Goal: Task Accomplishment & Management: Use online tool/utility

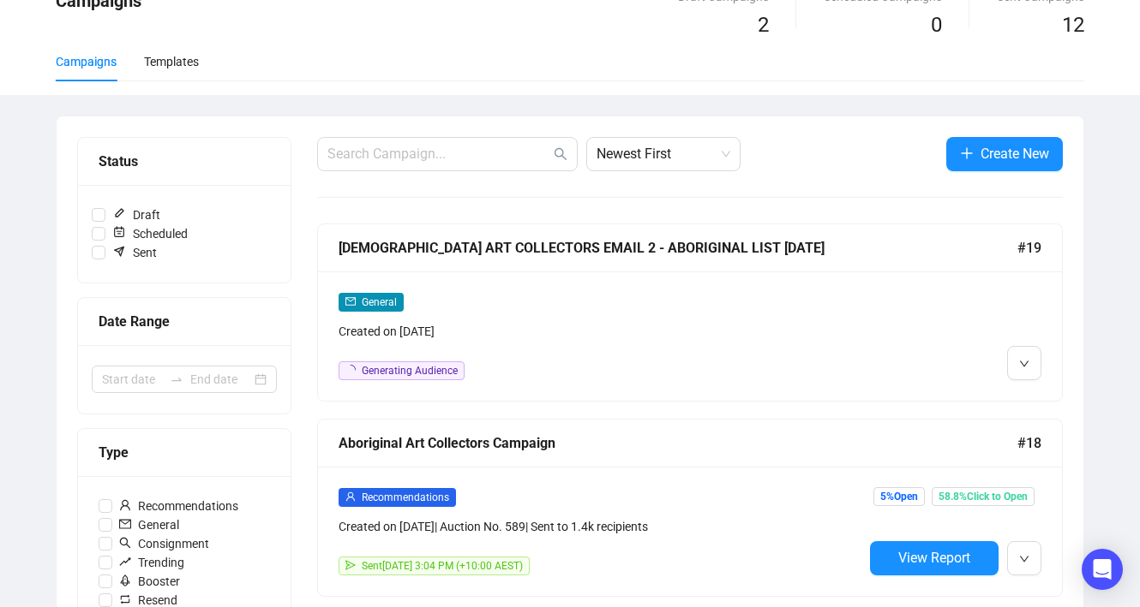
scroll to position [93, 0]
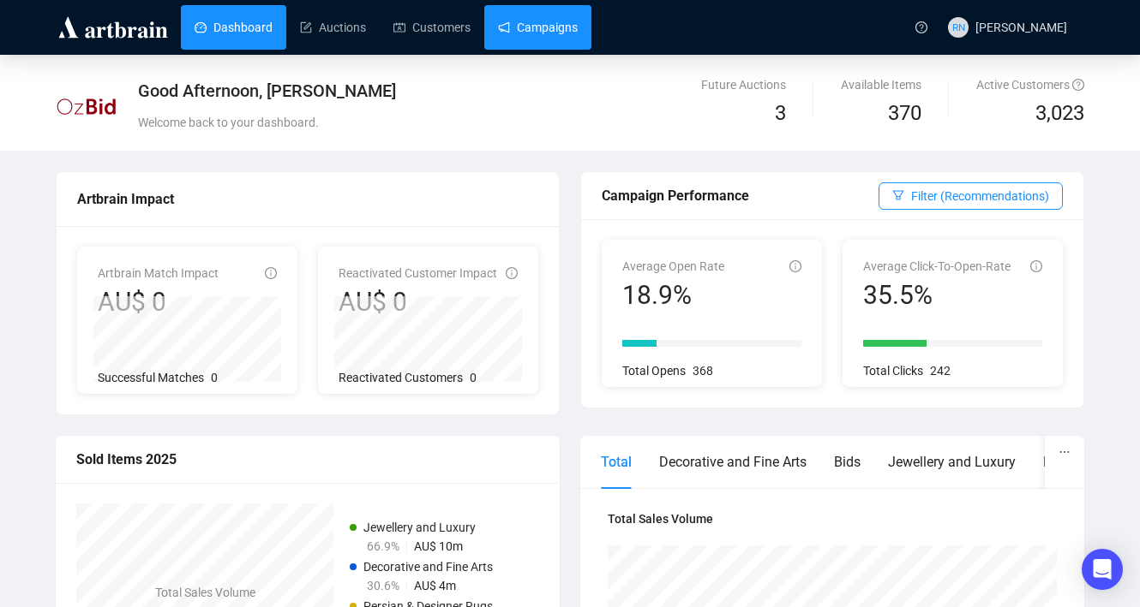
click at [535, 32] on link "Campaigns" at bounding box center [538, 27] width 80 height 45
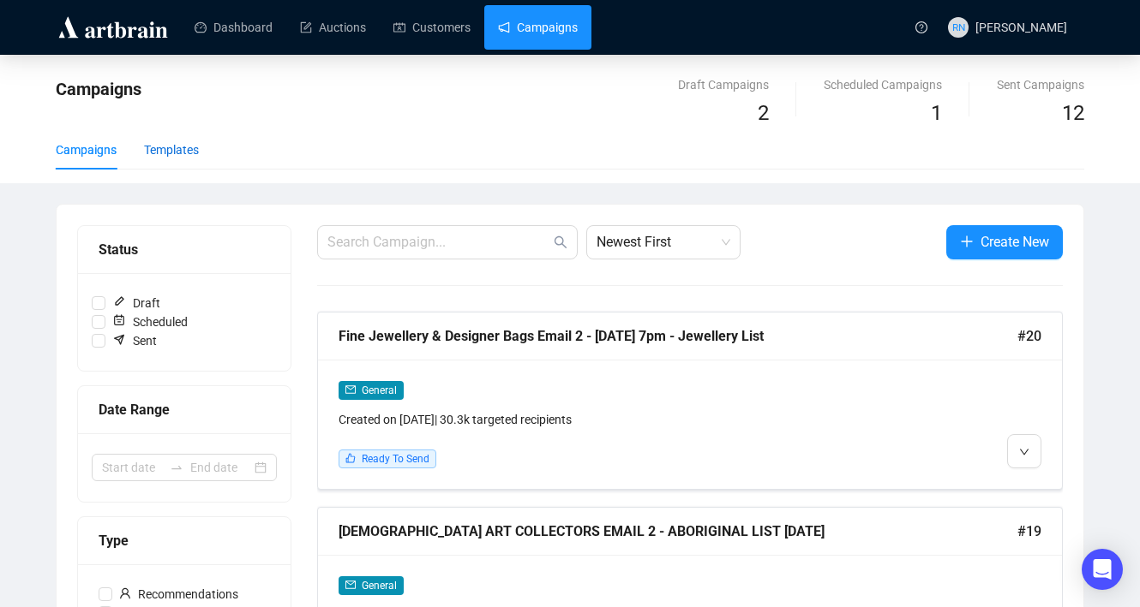
click at [173, 142] on div "Templates" at bounding box center [171, 150] width 55 height 19
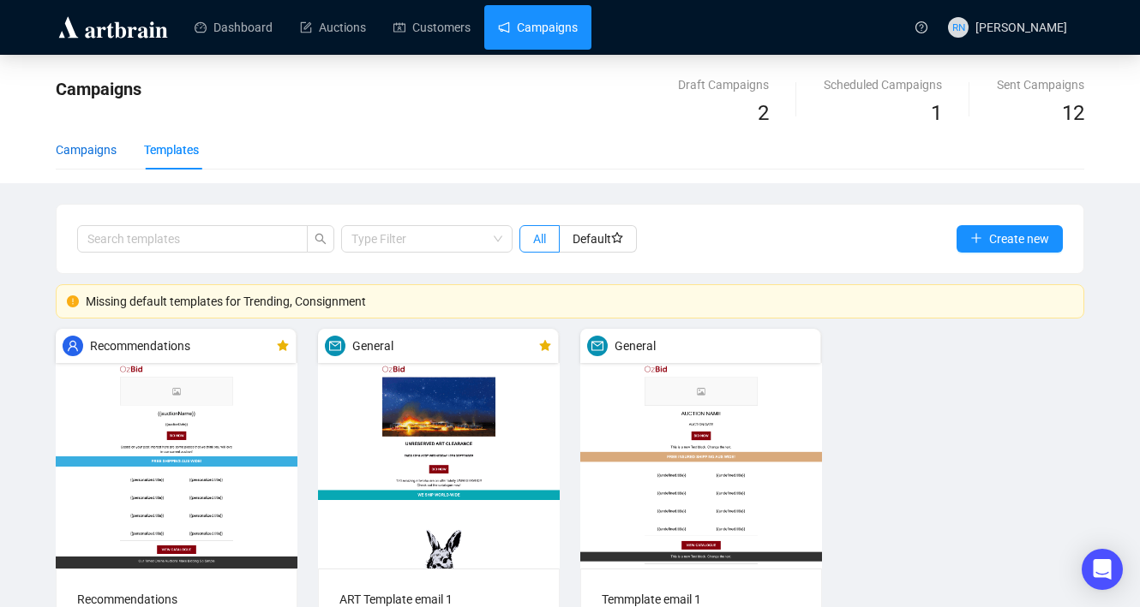
click at [103, 156] on div "Campaigns" at bounding box center [86, 150] width 61 height 19
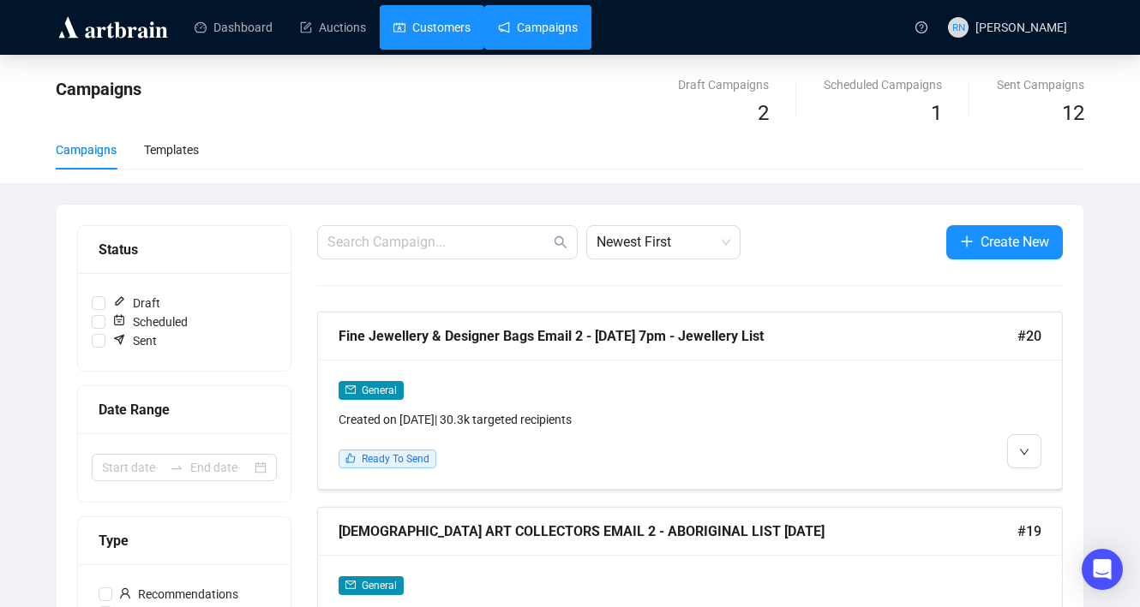
click at [461, 24] on link "Customers" at bounding box center [431, 27] width 77 height 45
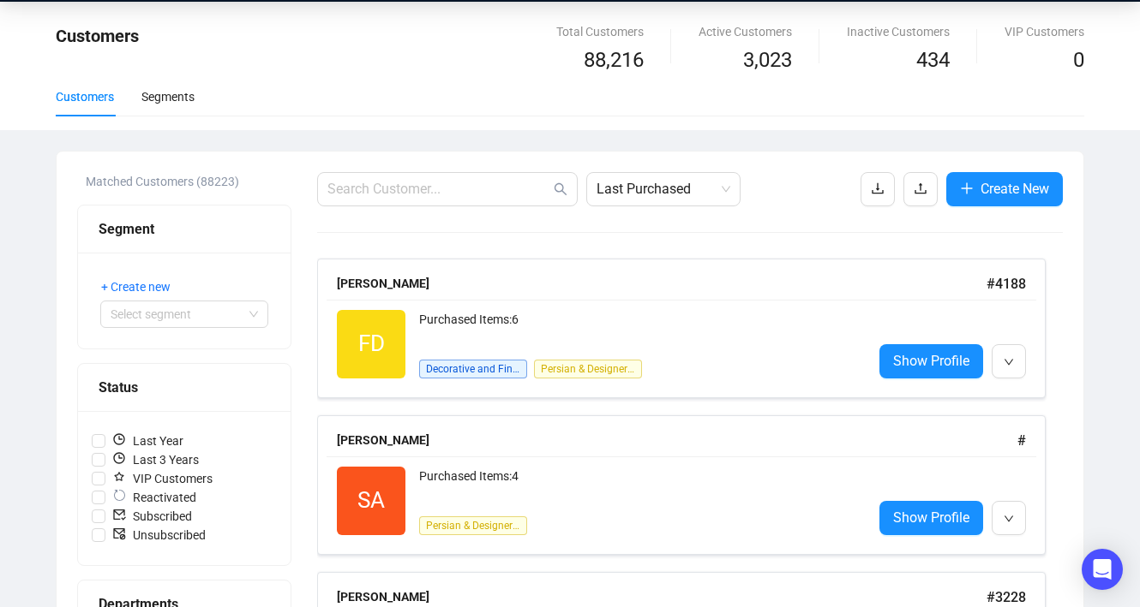
scroll to position [71, 0]
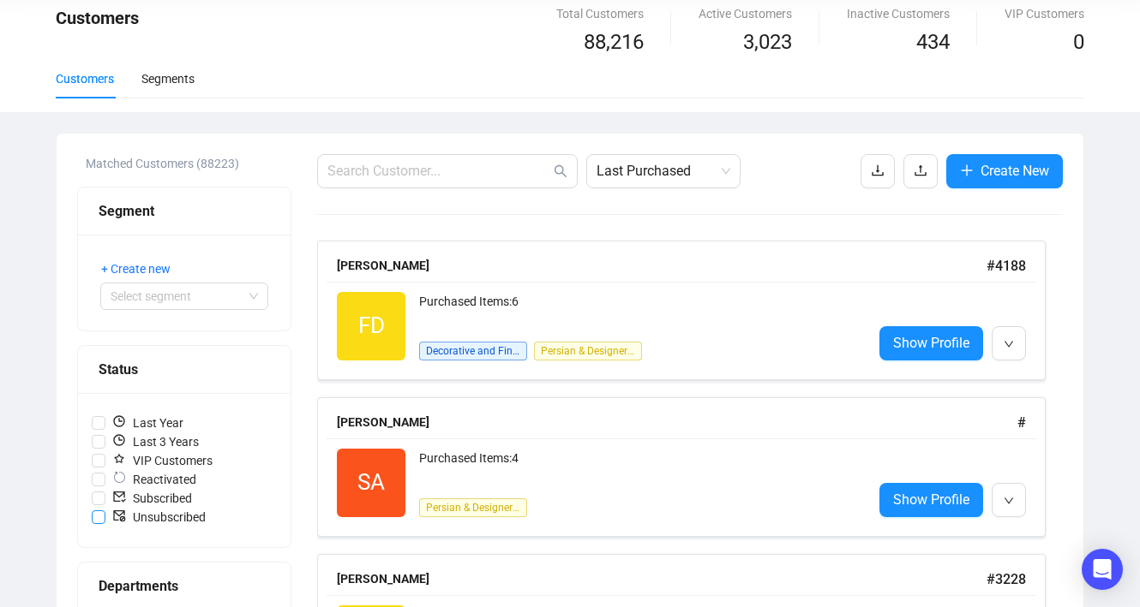
click at [146, 515] on span "Unsubscribed" at bounding box center [158, 517] width 107 height 19
click at [105, 515] on input "Unsubscribed" at bounding box center [99, 518] width 14 height 14
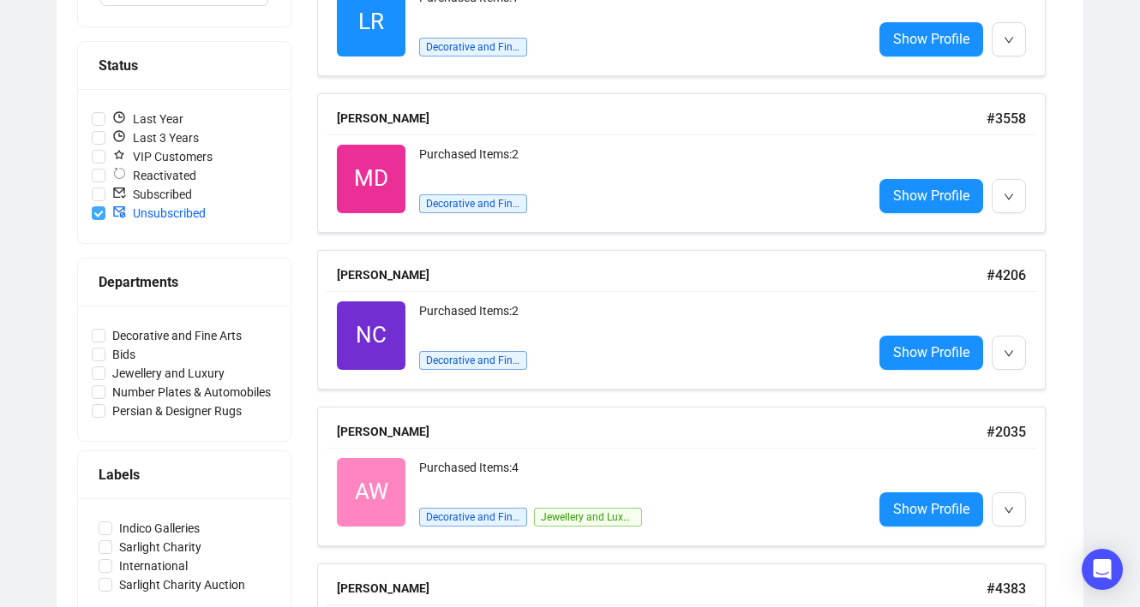
scroll to position [454, 0]
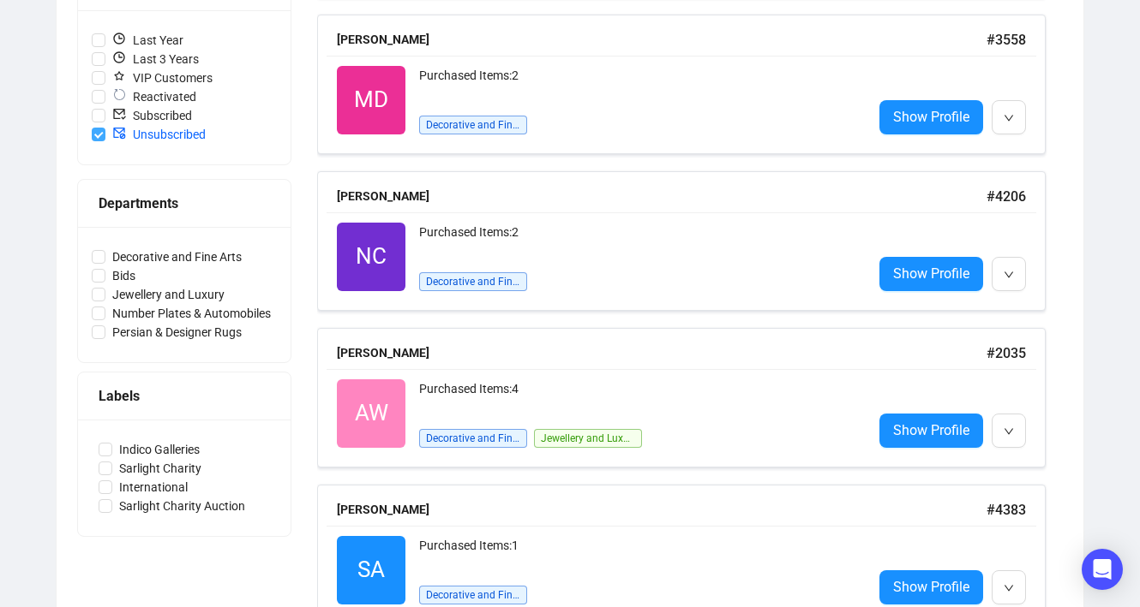
click at [97, 134] on input "Unsubscribed" at bounding box center [99, 135] width 14 height 14
checkbox input "false"
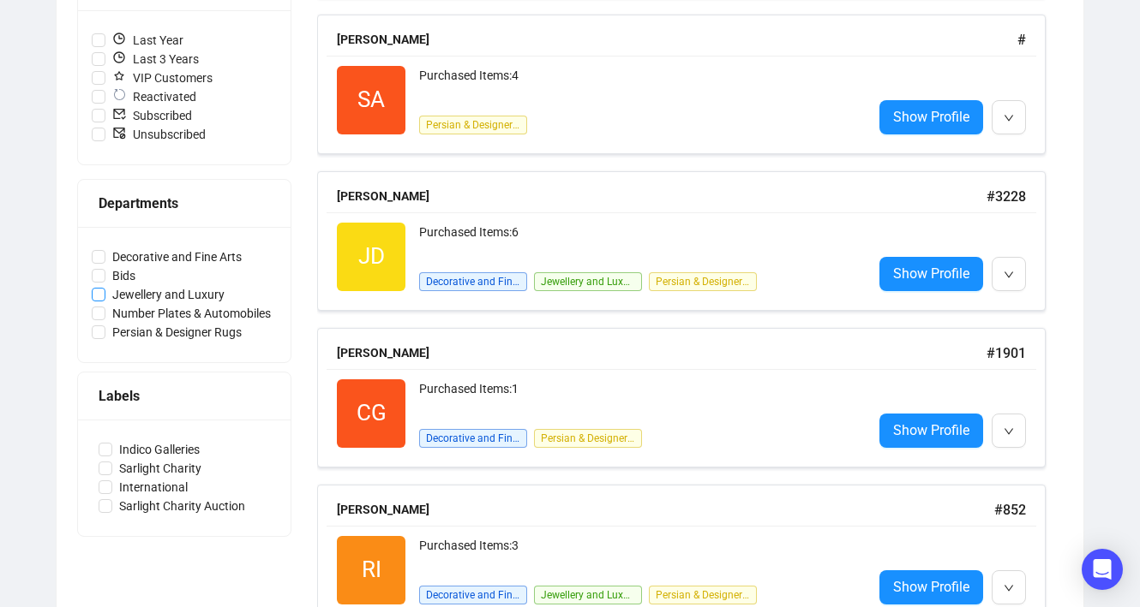
click at [104, 295] on input "Jewellery and Luxury" at bounding box center [99, 295] width 14 height 14
checkbox input "true"
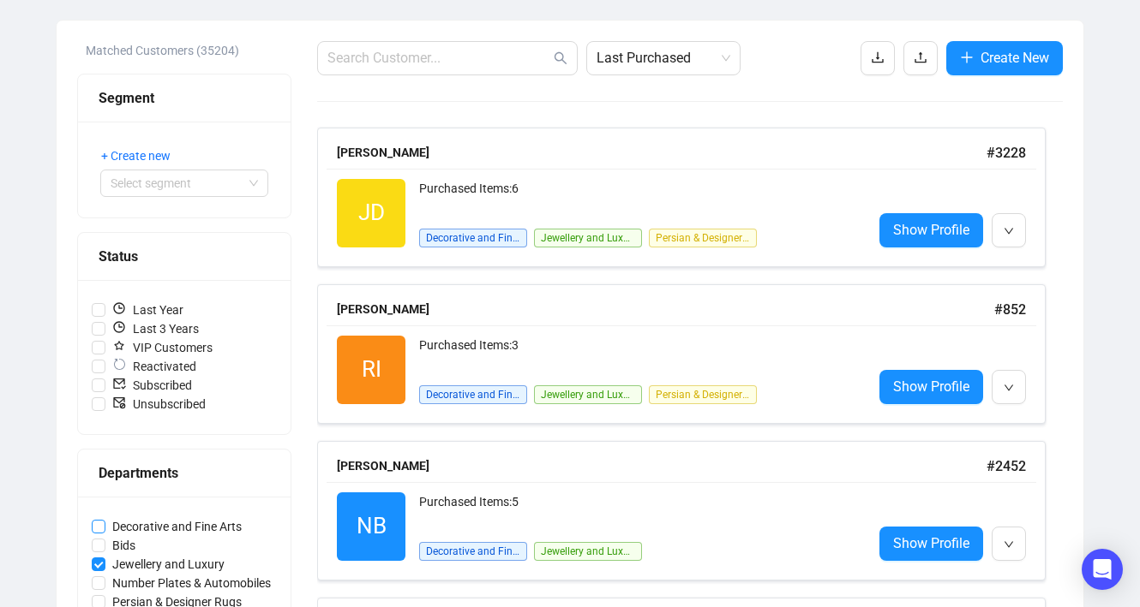
scroll to position [179, 0]
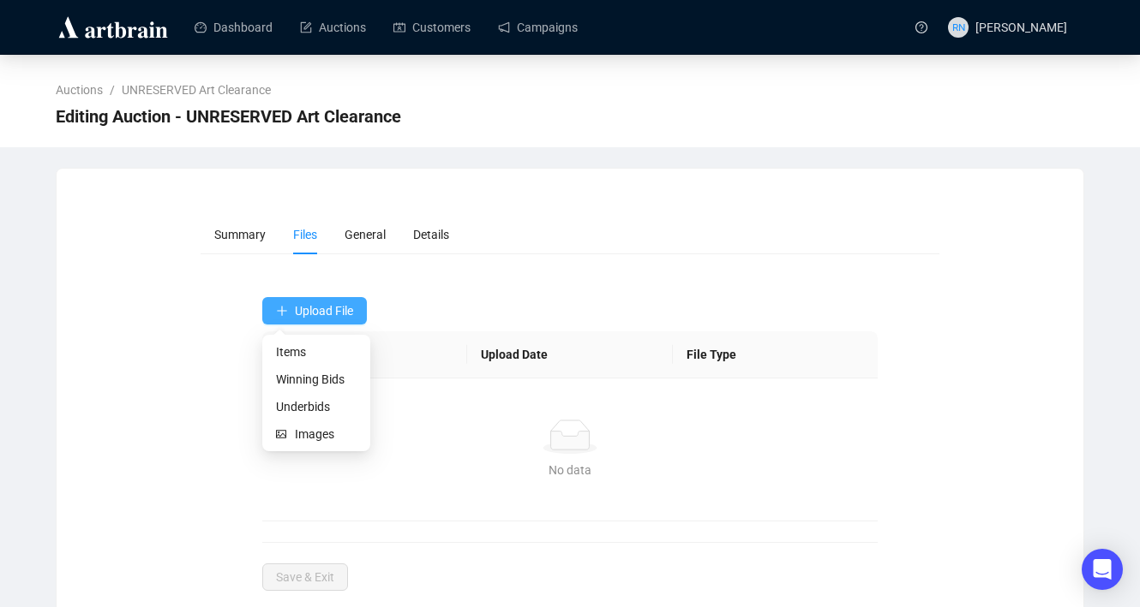
click at [341, 313] on span "Upload File" at bounding box center [324, 311] width 58 height 14
click at [332, 380] on span "Winning Bids" at bounding box center [316, 379] width 81 height 19
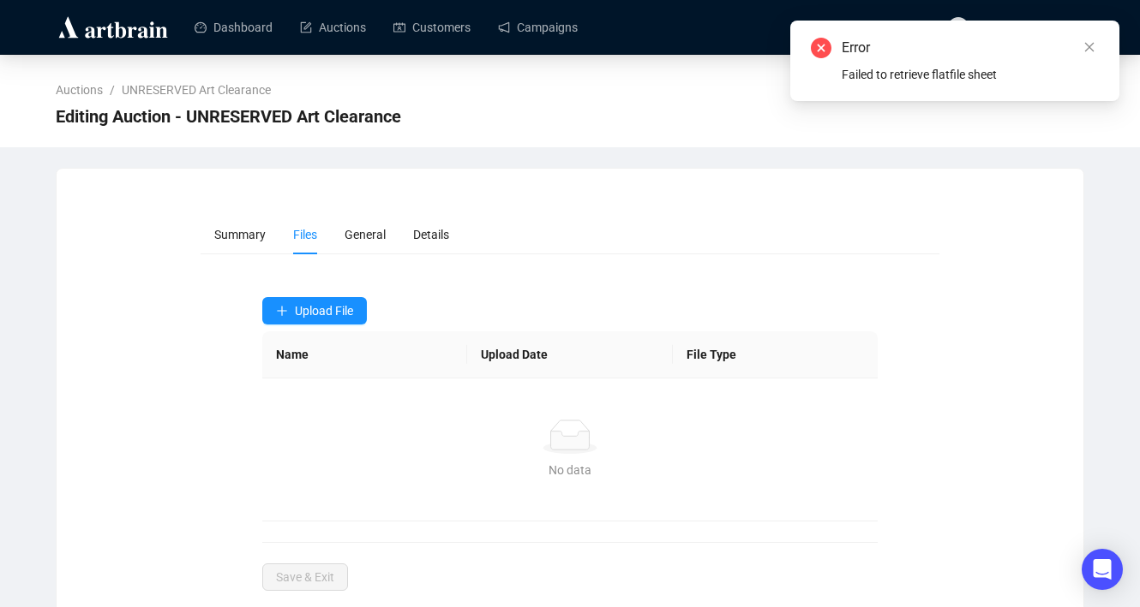
click at [136, 32] on img at bounding box center [113, 27] width 115 height 27
click at [230, 9] on link "Dashboard" at bounding box center [233, 27] width 78 height 45
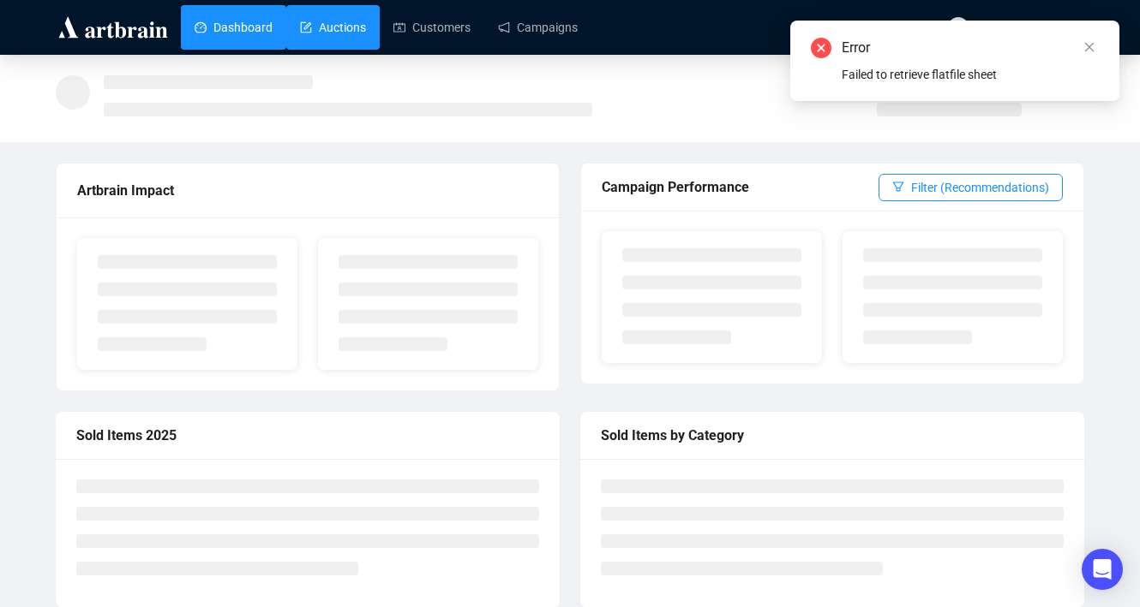
click at [302, 32] on link "Auctions" at bounding box center [333, 27] width 66 height 45
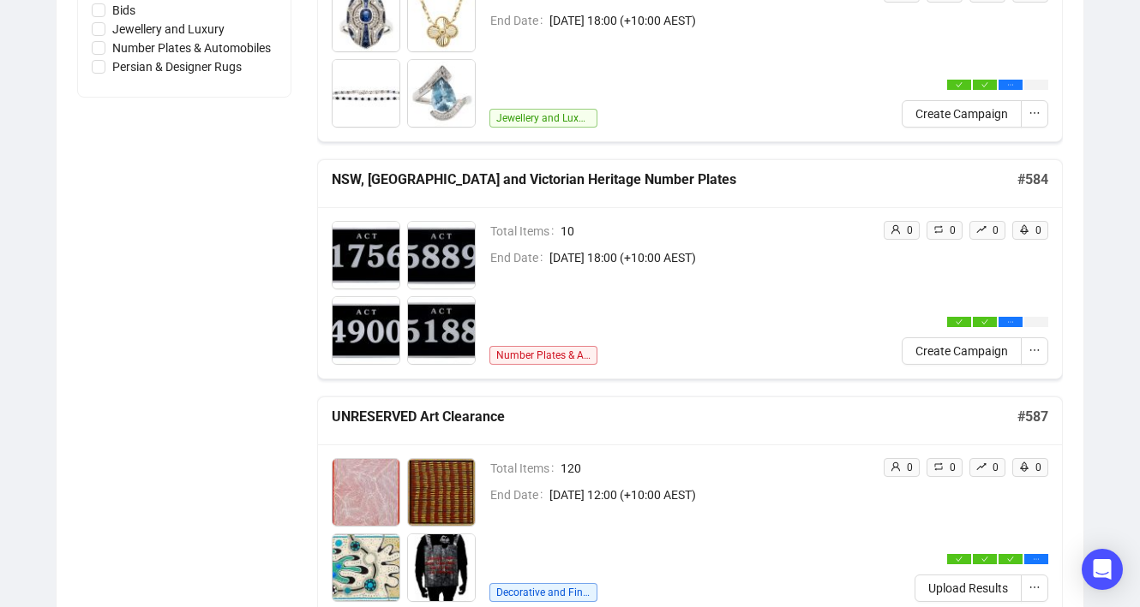
scroll to position [685, 0]
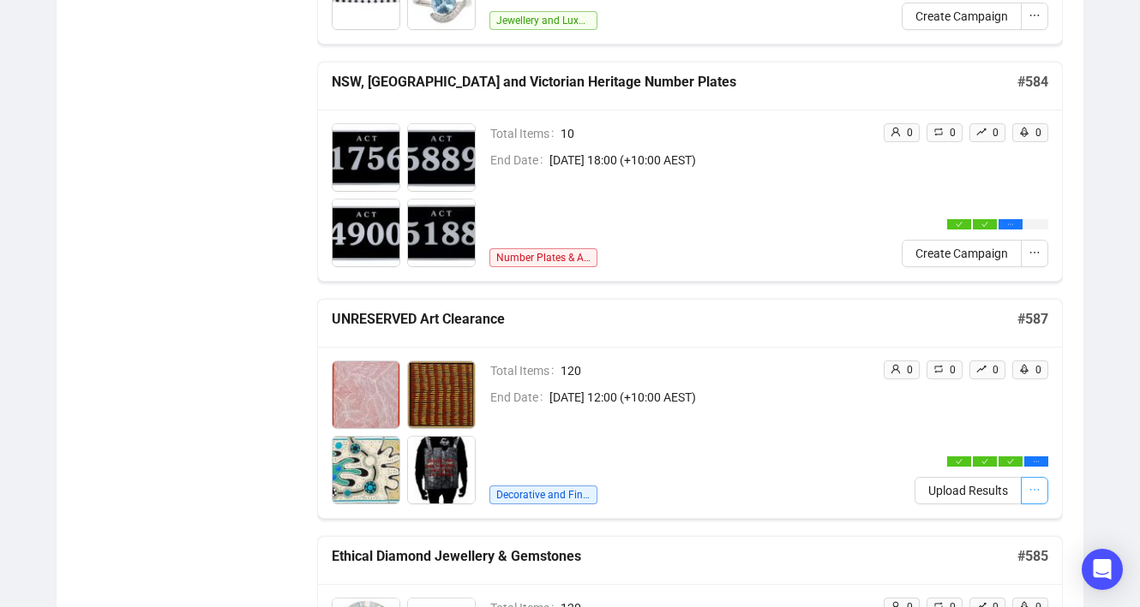
click at [1039, 494] on icon "ellipsis" at bounding box center [1034, 490] width 12 height 12
click at [852, 491] on div "Decorative and Fine Arts" at bounding box center [679, 495] width 380 height 19
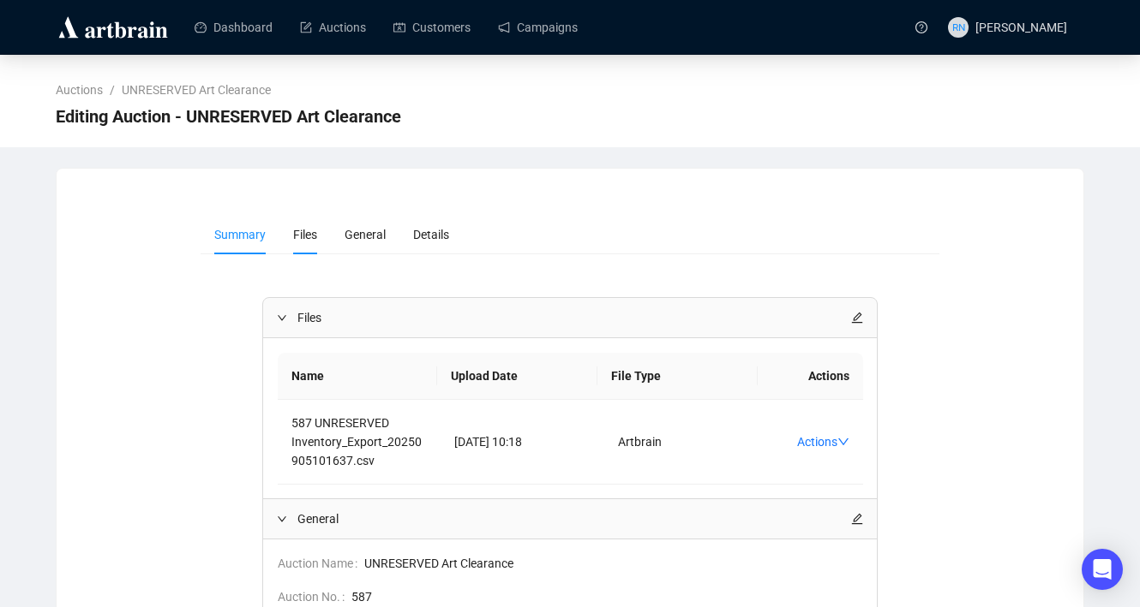
click at [315, 245] on li "Files" at bounding box center [304, 234] width 51 height 39
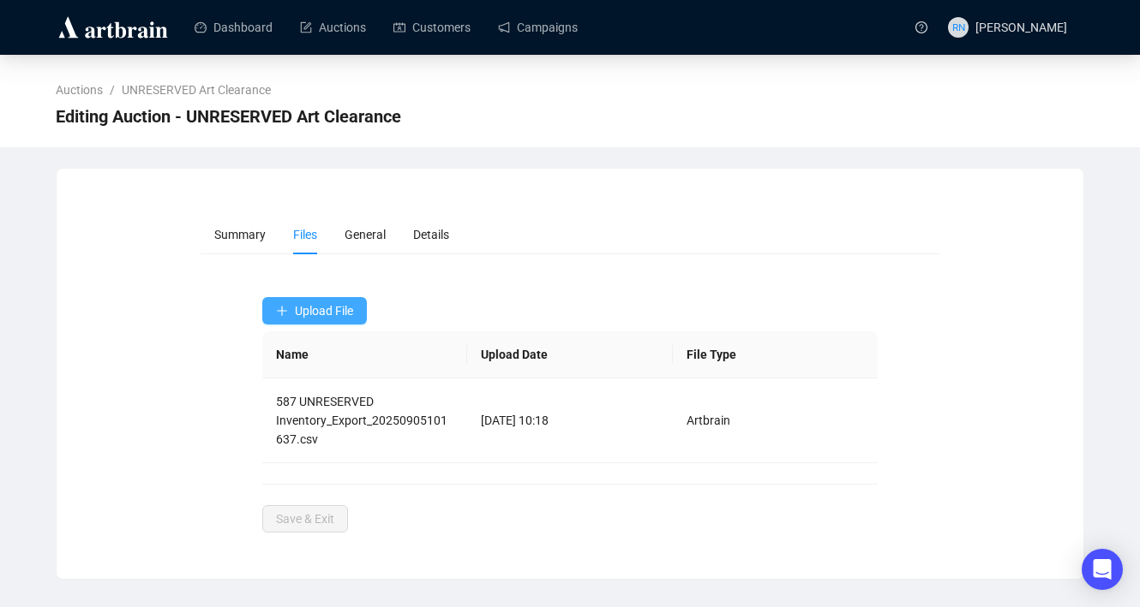
click at [353, 313] on span "Upload File" at bounding box center [324, 311] width 58 height 14
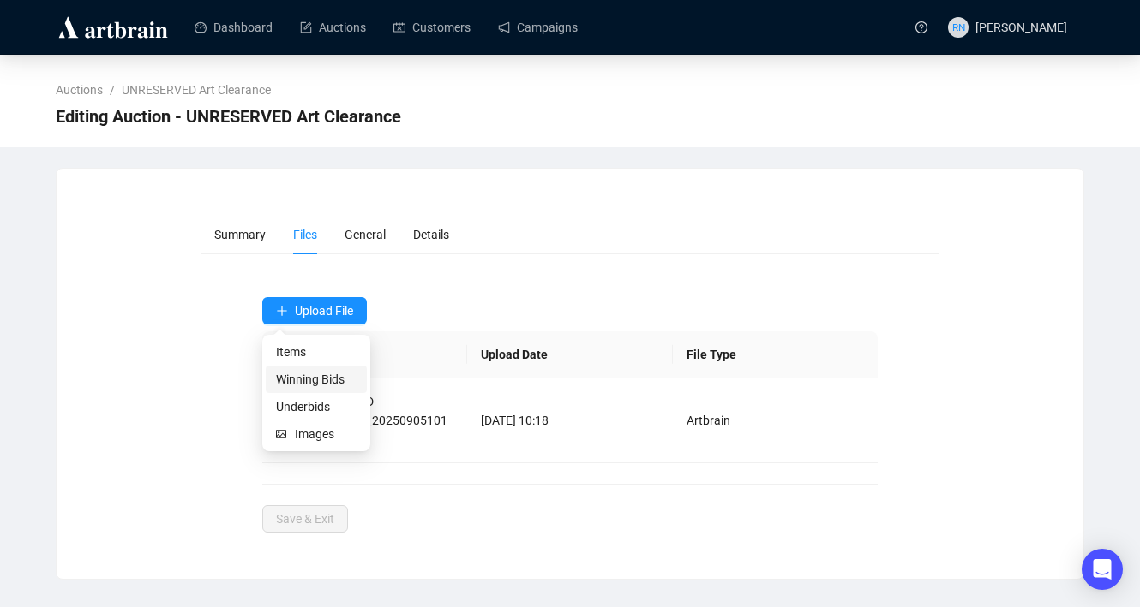
click at [340, 378] on span "Winning Bids" at bounding box center [316, 379] width 81 height 19
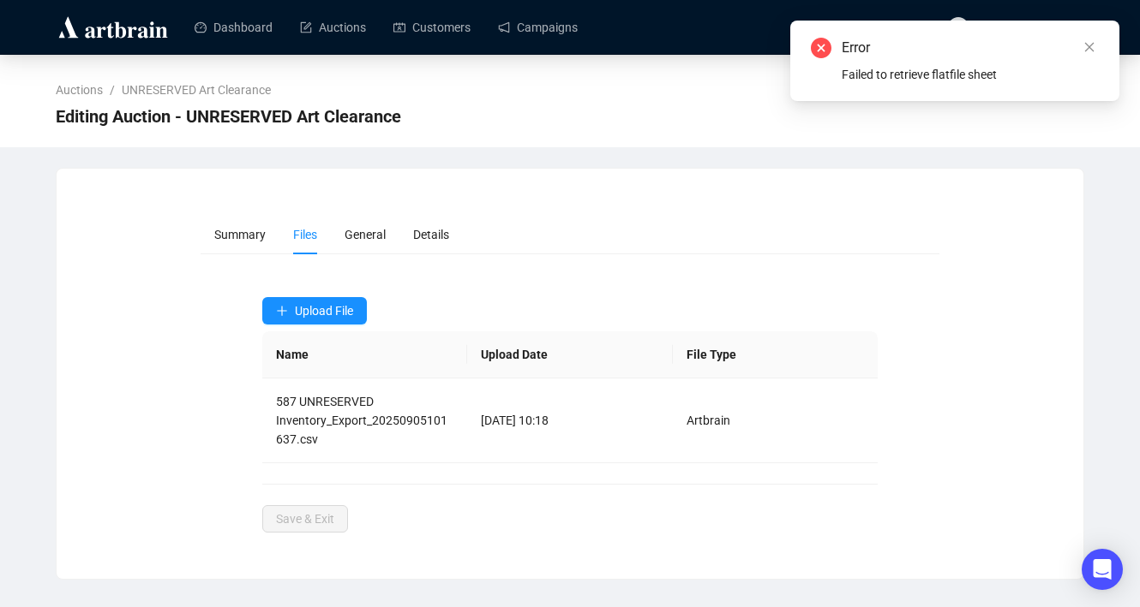
click at [138, 37] on img at bounding box center [113, 27] width 115 height 27
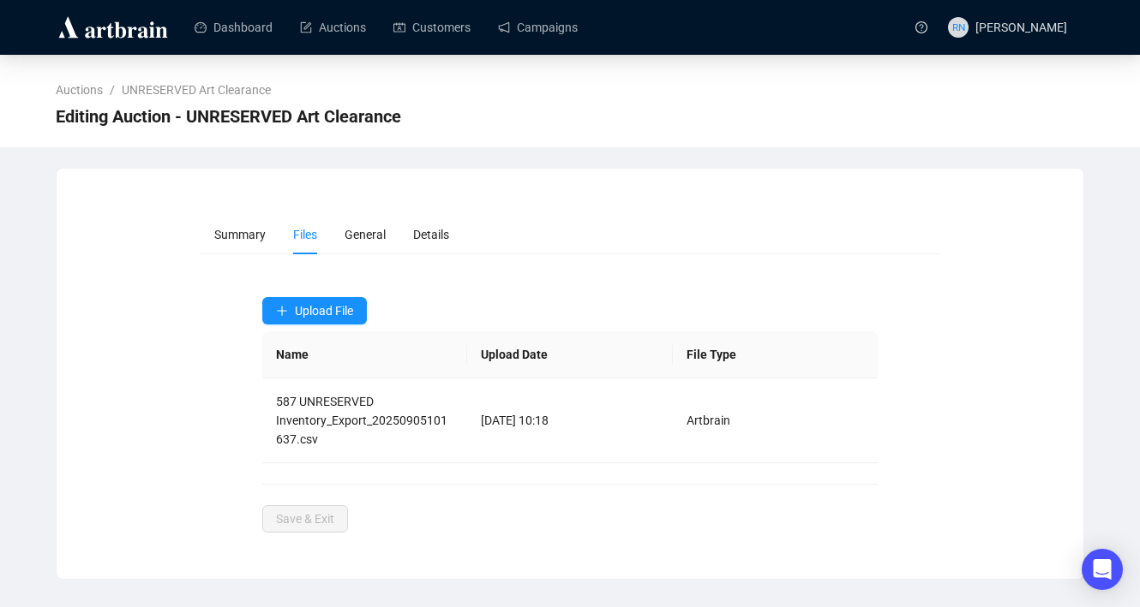
click at [330, 290] on form "Summary Files General Details Upload File Name Upload Date File Type 587 UNRESE…" at bounding box center [569, 374] width 739 height 318
click at [329, 310] on span "Upload File" at bounding box center [324, 311] width 58 height 14
click at [320, 384] on span "Winning Bids" at bounding box center [316, 379] width 81 height 19
